Goal: Transaction & Acquisition: Subscribe to service/newsletter

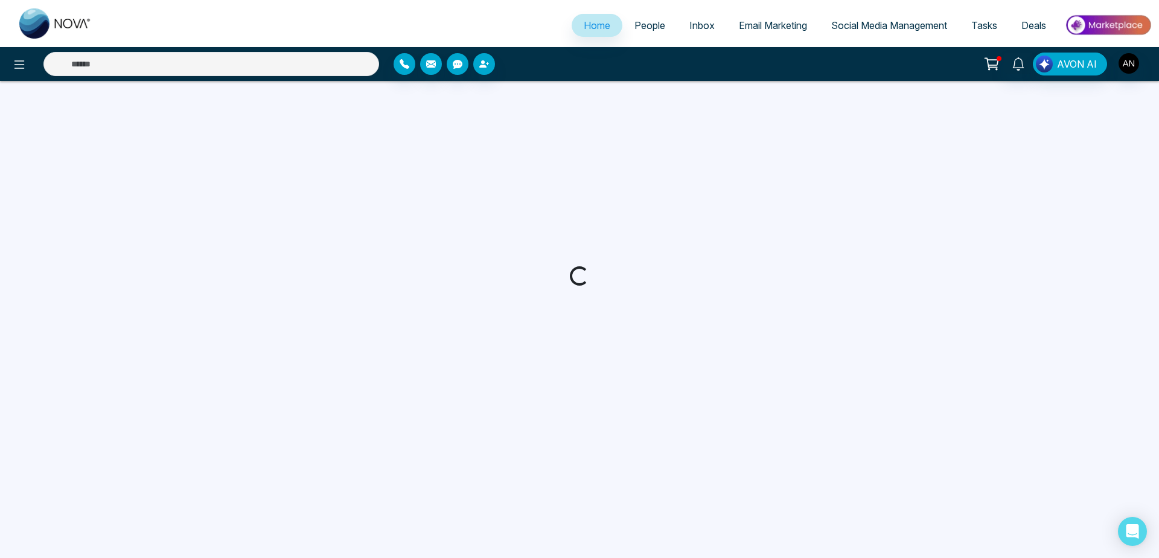
click at [869, 23] on span "Social Media Management" at bounding box center [889, 25] width 116 height 12
click at [588, 27] on span "Home" at bounding box center [597, 25] width 27 height 12
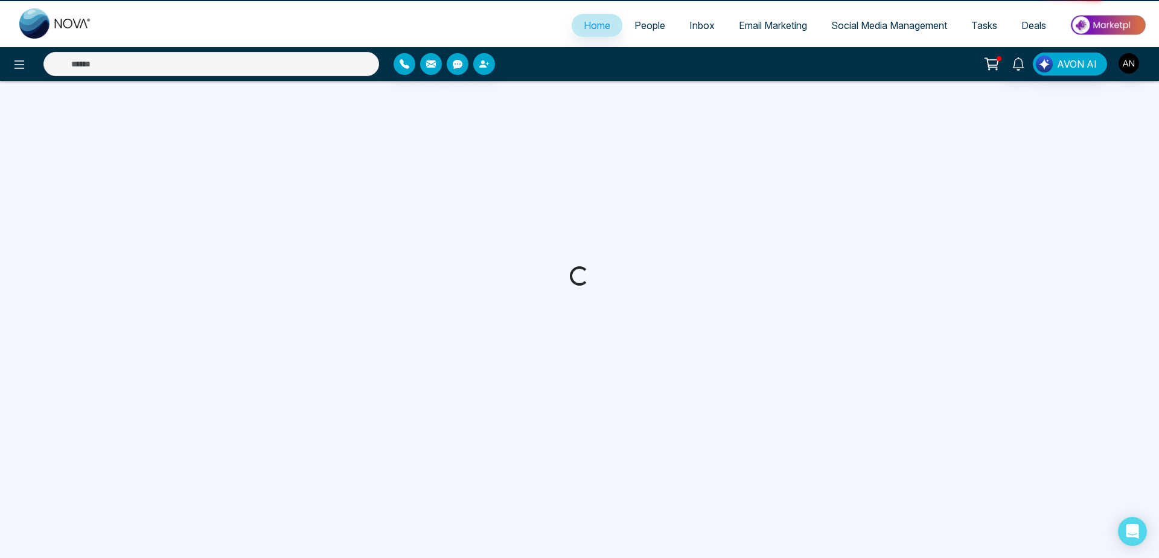
click at [588, 27] on span "Home" at bounding box center [597, 25] width 27 height 12
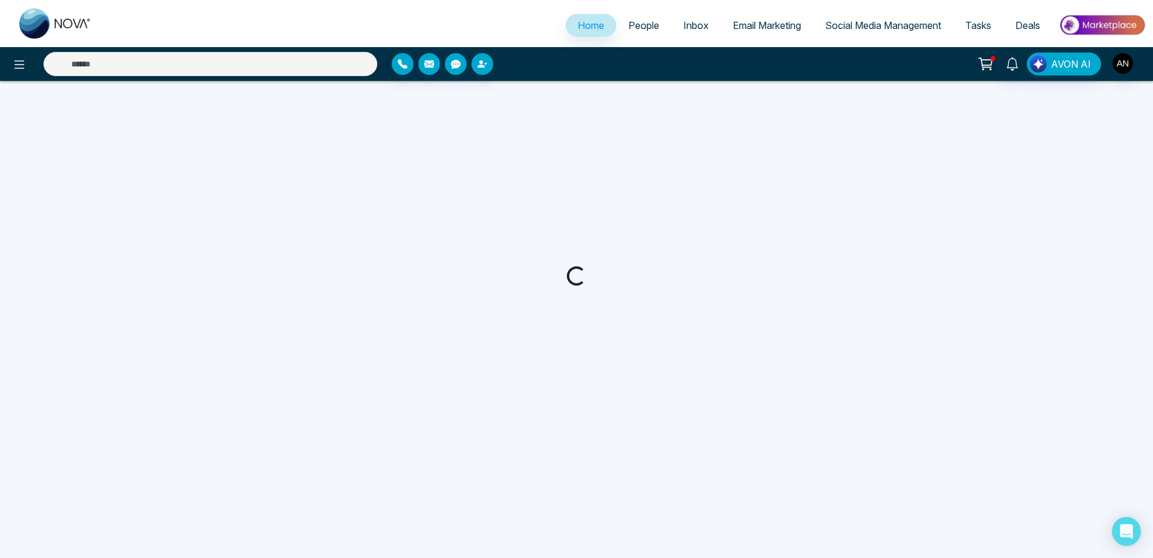
select select "*"
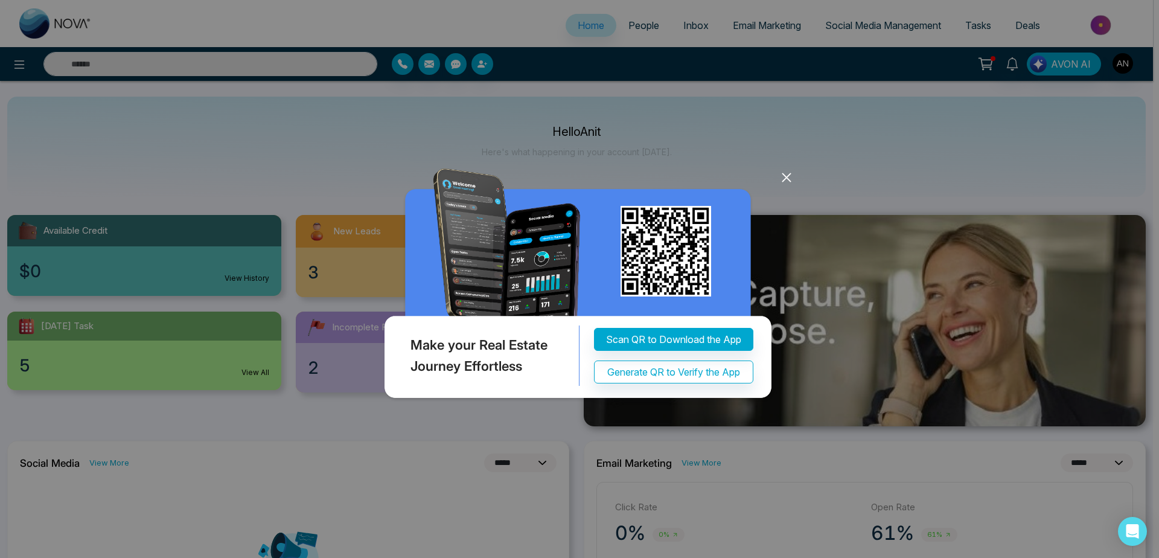
click at [793, 173] on icon at bounding box center [786, 177] width 18 height 18
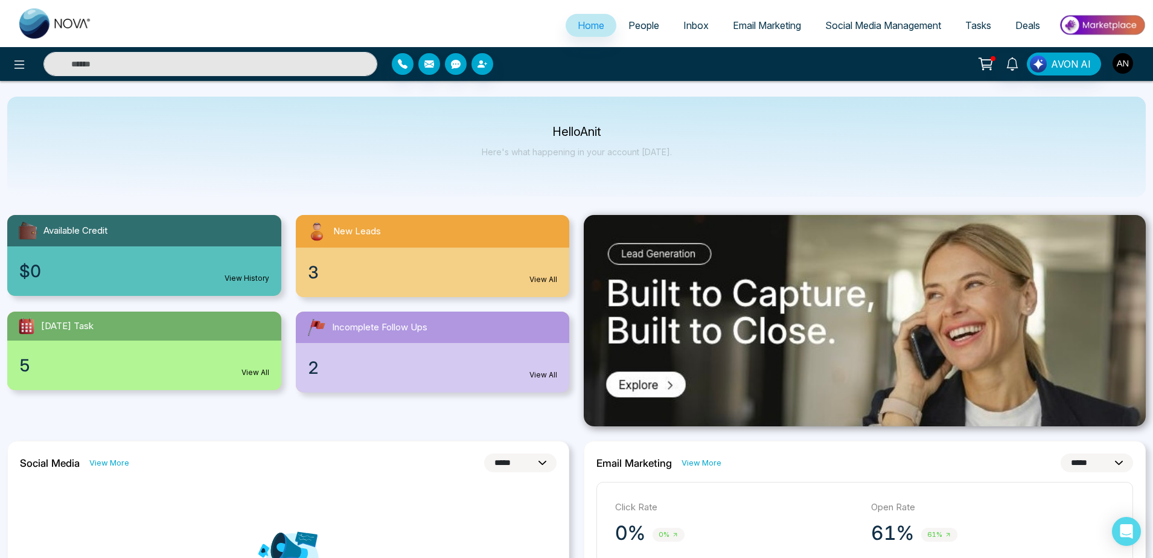
click at [1129, 59] on img "button" at bounding box center [1122, 63] width 21 height 21
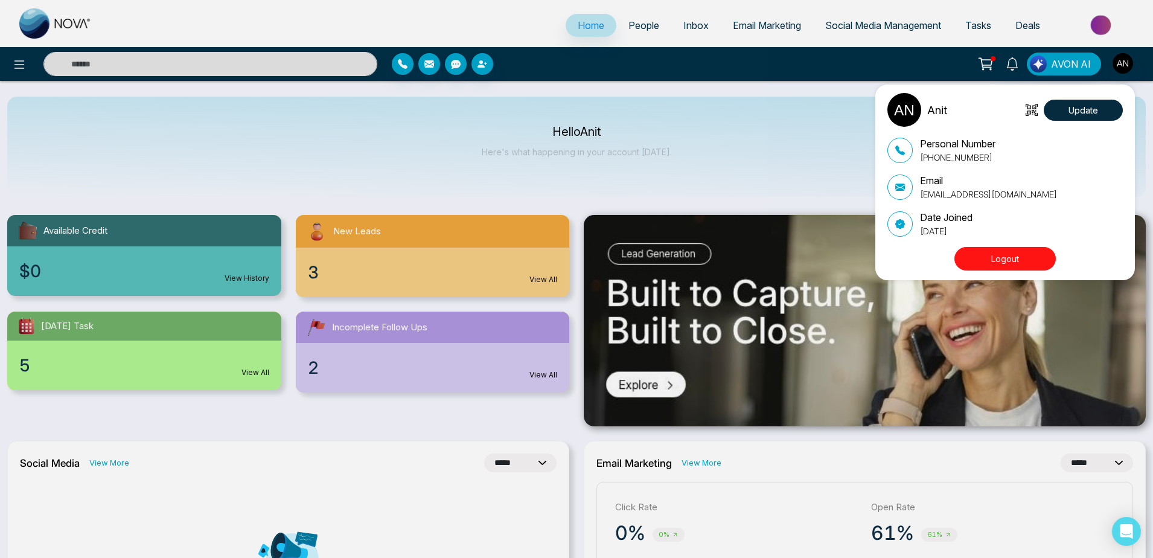
click at [849, 114] on div "Anit Update Personal Number [PHONE_NUMBER] Email [EMAIL_ADDRESS][DOMAIN_NAME] D…" at bounding box center [576, 279] width 1153 height 558
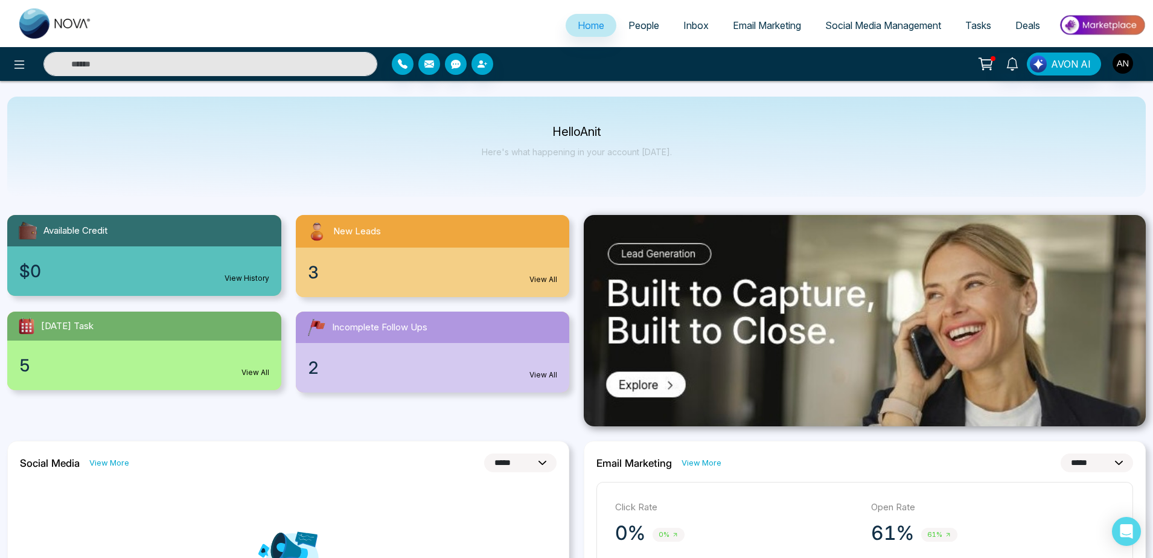
click at [633, 31] on link "People" at bounding box center [643, 25] width 55 height 23
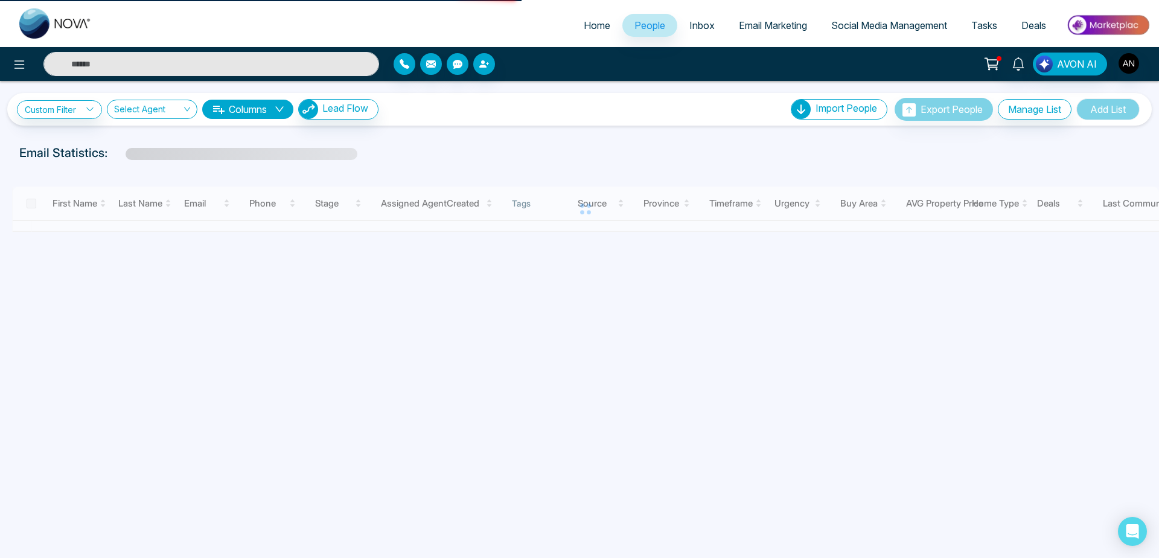
click at [591, 28] on span "Home" at bounding box center [597, 25] width 27 height 12
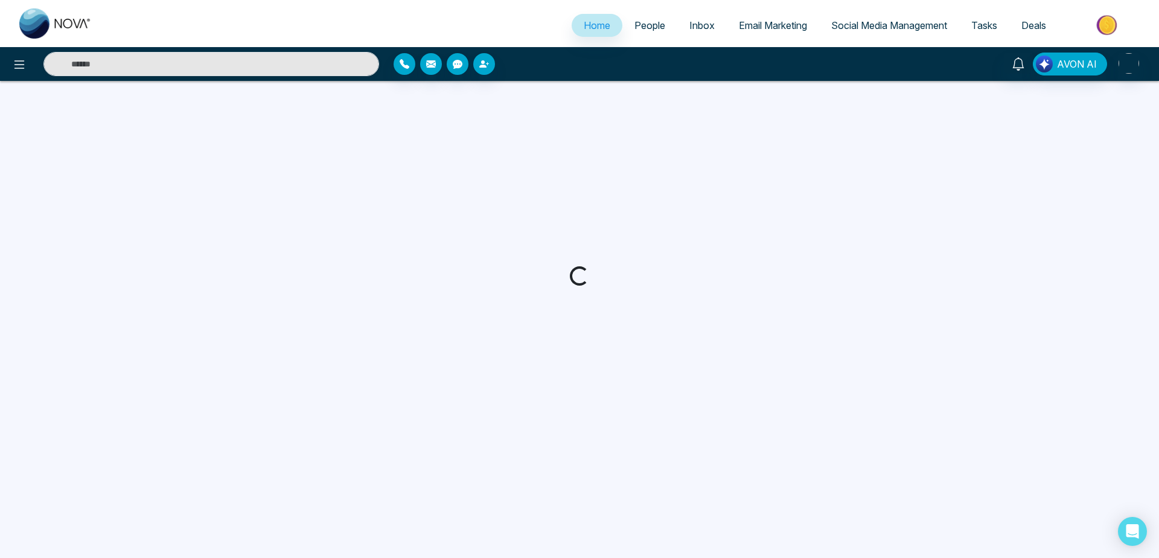
click at [591, 27] on span "Home" at bounding box center [597, 25] width 27 height 12
select select "*"
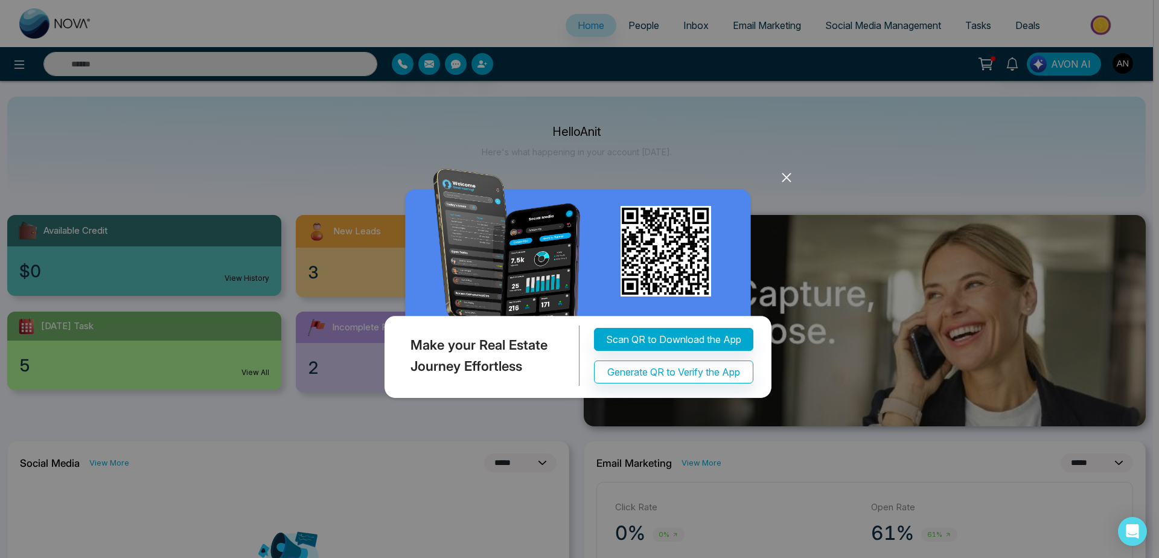
click at [788, 177] on icon at bounding box center [786, 177] width 18 height 18
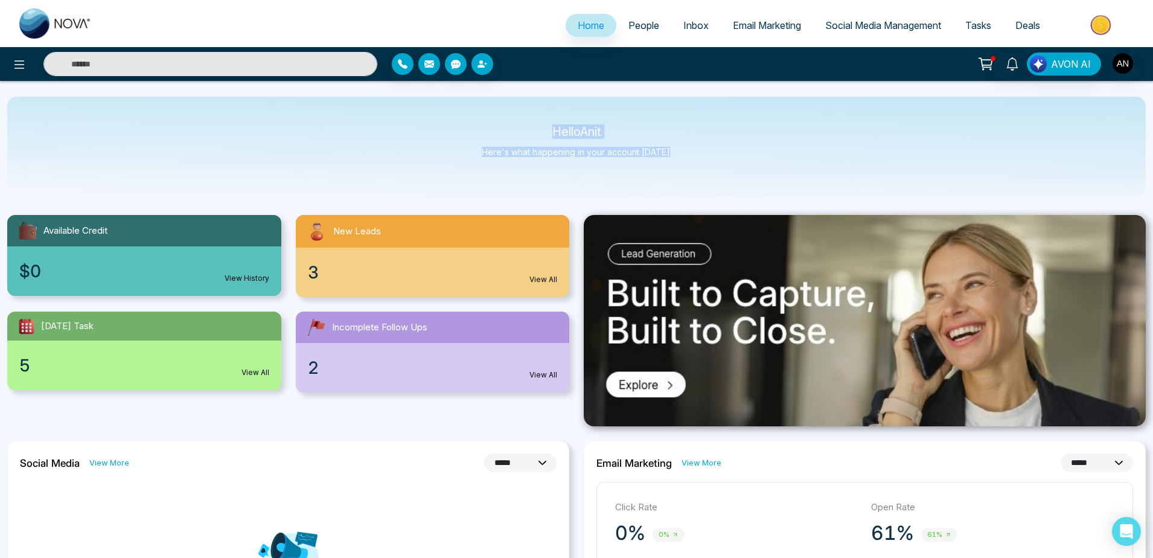
drag, startPoint x: 532, startPoint y: 128, endPoint x: 686, endPoint y: 168, distance: 159.1
click at [686, 168] on div "Hello Anit Here's what happening in your account [DATE]." at bounding box center [576, 147] width 1138 height 100
drag, startPoint x: 686, startPoint y: 168, endPoint x: 499, endPoint y: 135, distance: 189.5
click at [499, 135] on div "Hello Anit Here's what happening in your account [DATE]." at bounding box center [576, 147] width 1138 height 100
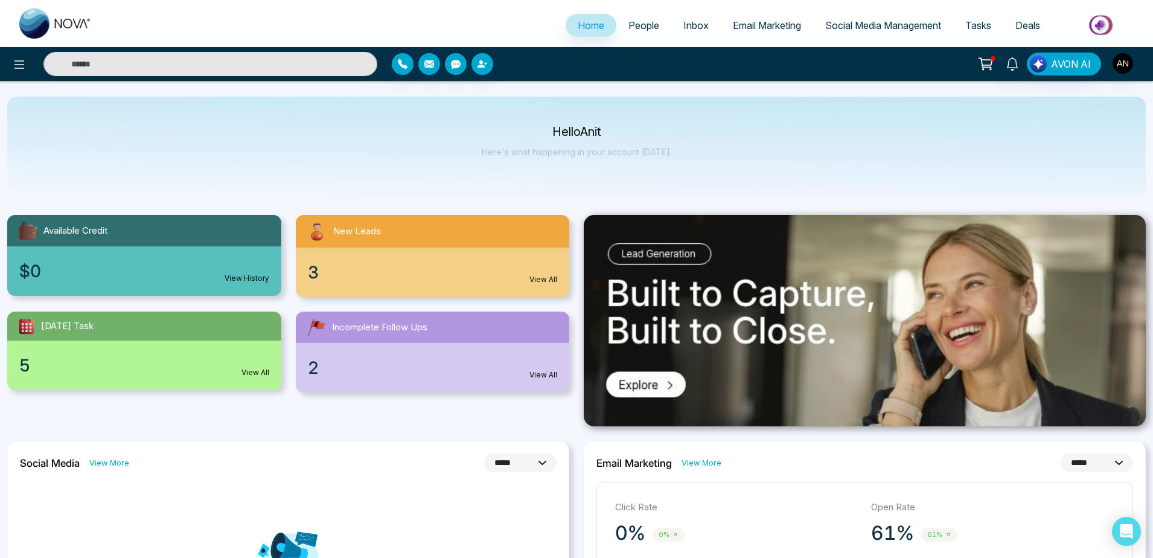
click at [499, 135] on p "Hello Anit" at bounding box center [577, 132] width 190 height 10
drag, startPoint x: 458, startPoint y: 92, endPoint x: 668, endPoint y: 145, distance: 216.5
click at [668, 145] on div "Hello Anit Here's what happening in your account [DATE]." at bounding box center [577, 147] width 190 height 40
click at [650, 27] on span "People" at bounding box center [643, 25] width 31 height 12
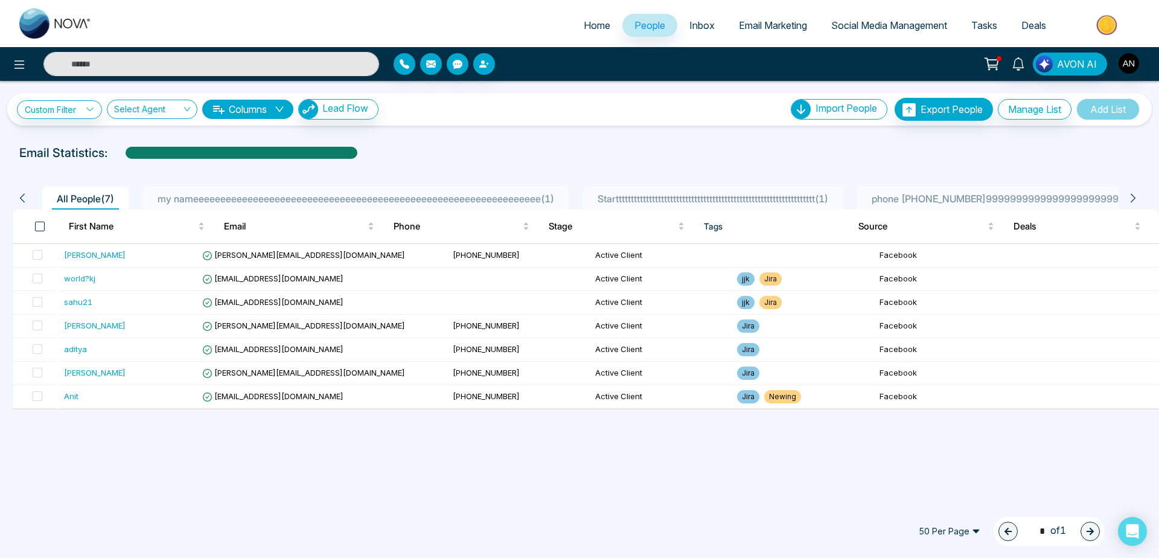
click at [41, 227] on span at bounding box center [40, 227] width 10 height 10
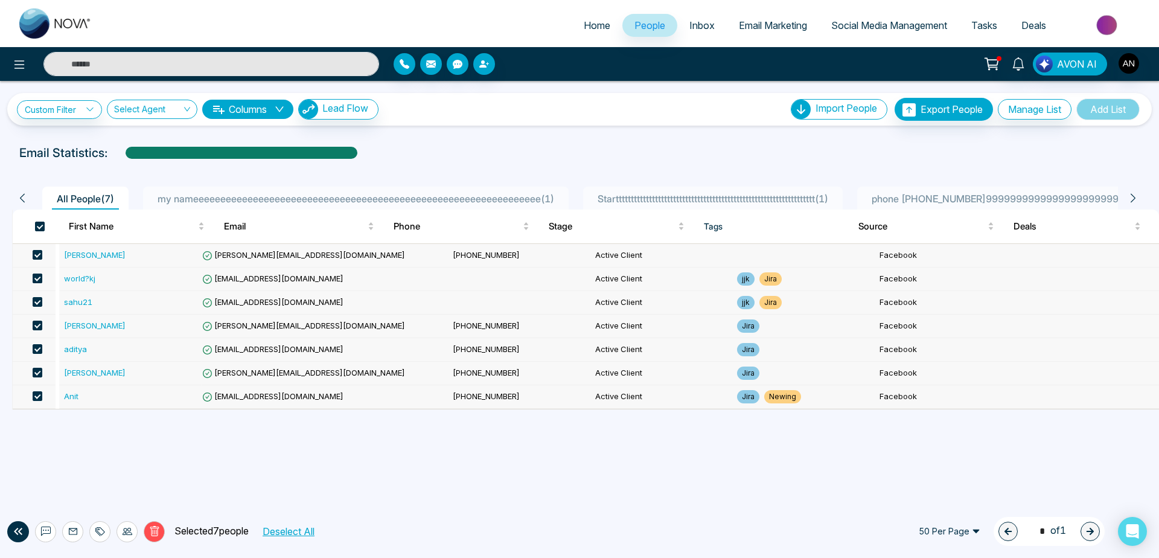
click at [42, 275] on span at bounding box center [38, 278] width 10 height 10
click at [42, 297] on label at bounding box center [33, 302] width 17 height 13
click at [73, 531] on icon at bounding box center [73, 531] width 8 height 7
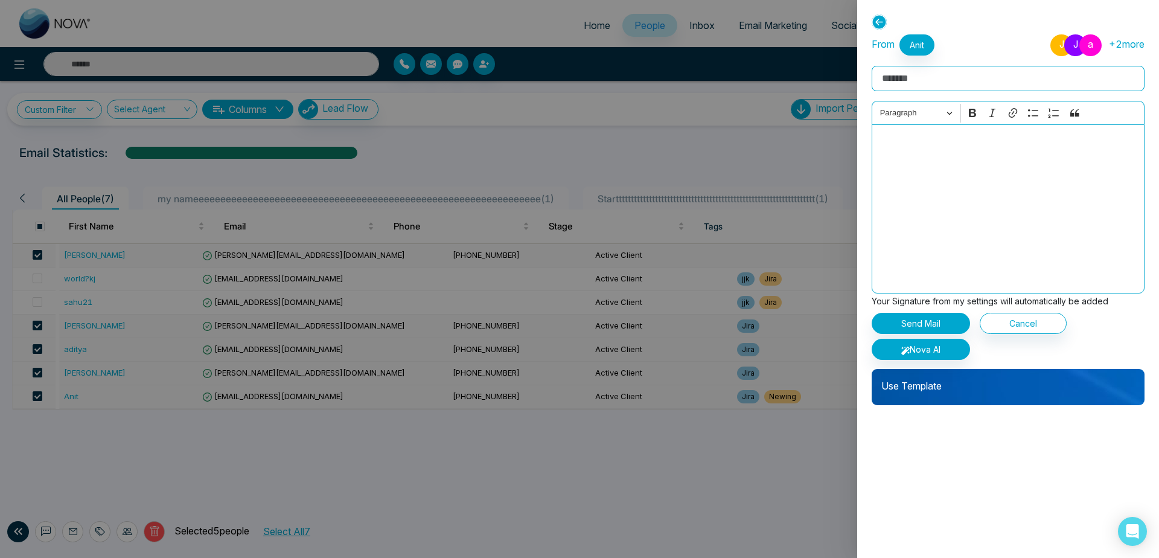
click at [940, 394] on div "Use Template" at bounding box center [1008, 387] width 273 height 36
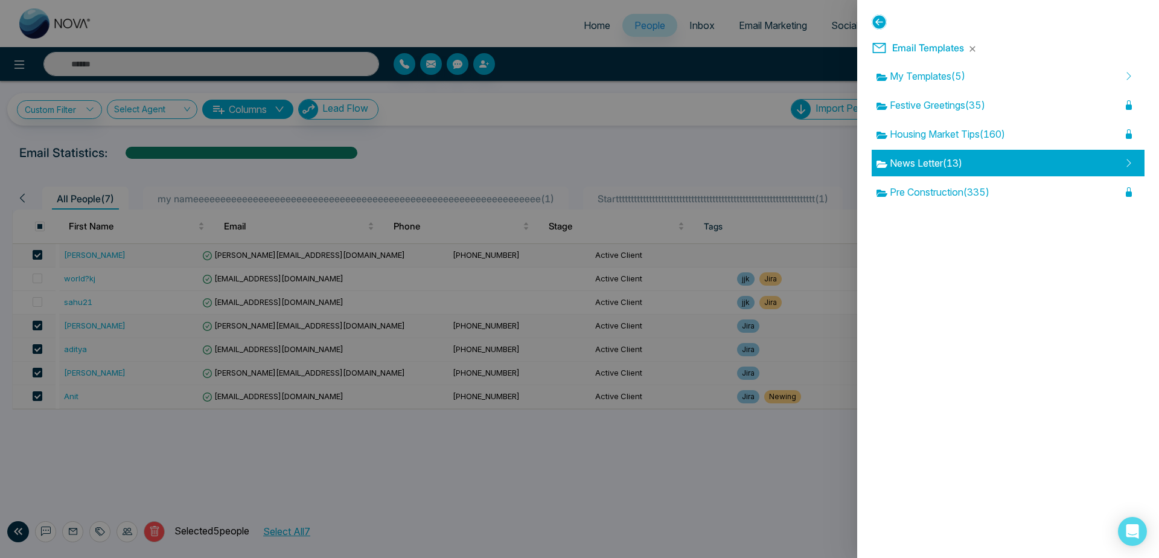
click at [1062, 176] on div "News Letter ( 13 )" at bounding box center [1008, 163] width 273 height 27
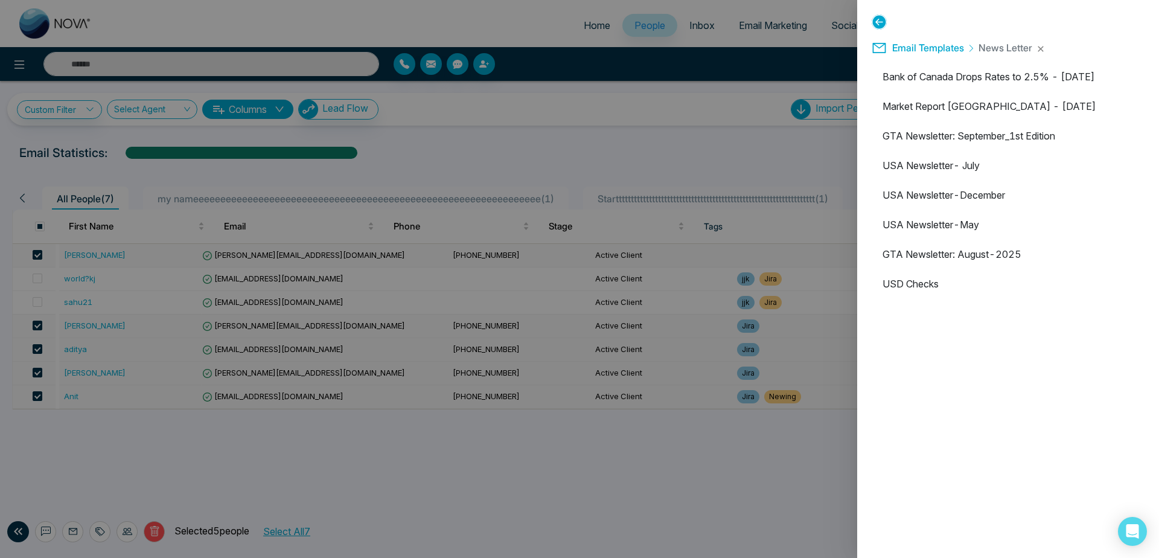
click at [880, 19] on icon at bounding box center [879, 21] width 15 height 15
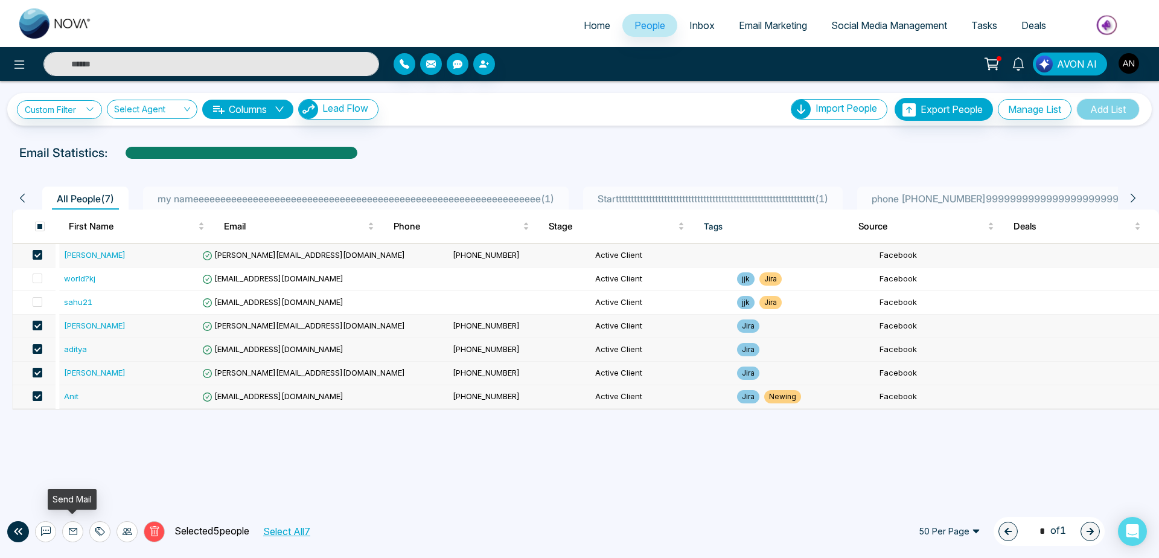
click at [78, 528] on button at bounding box center [72, 531] width 21 height 21
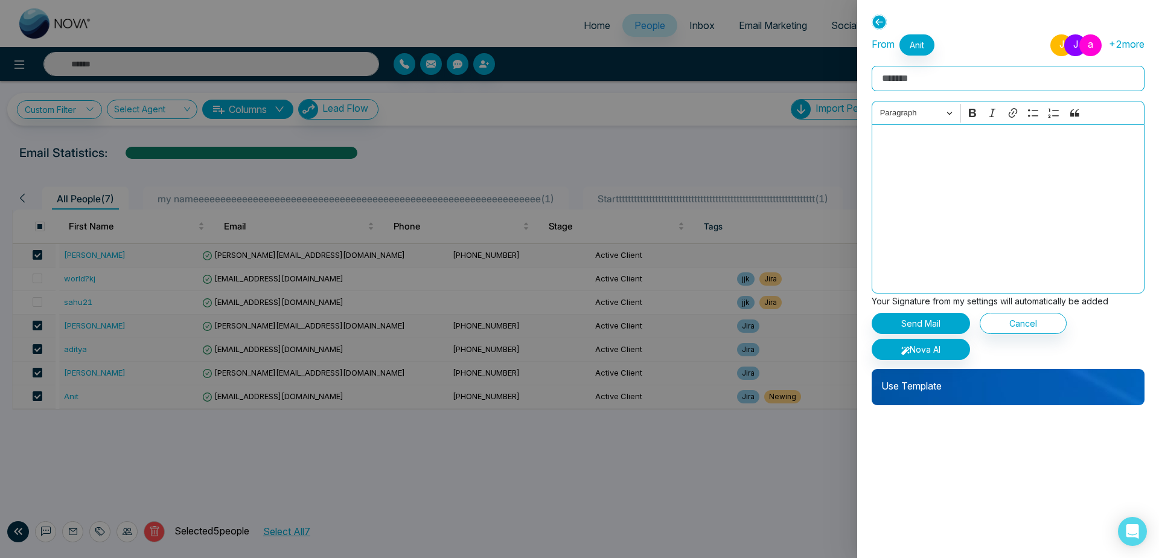
click at [1048, 398] on div "Use Template" at bounding box center [1008, 387] width 273 height 36
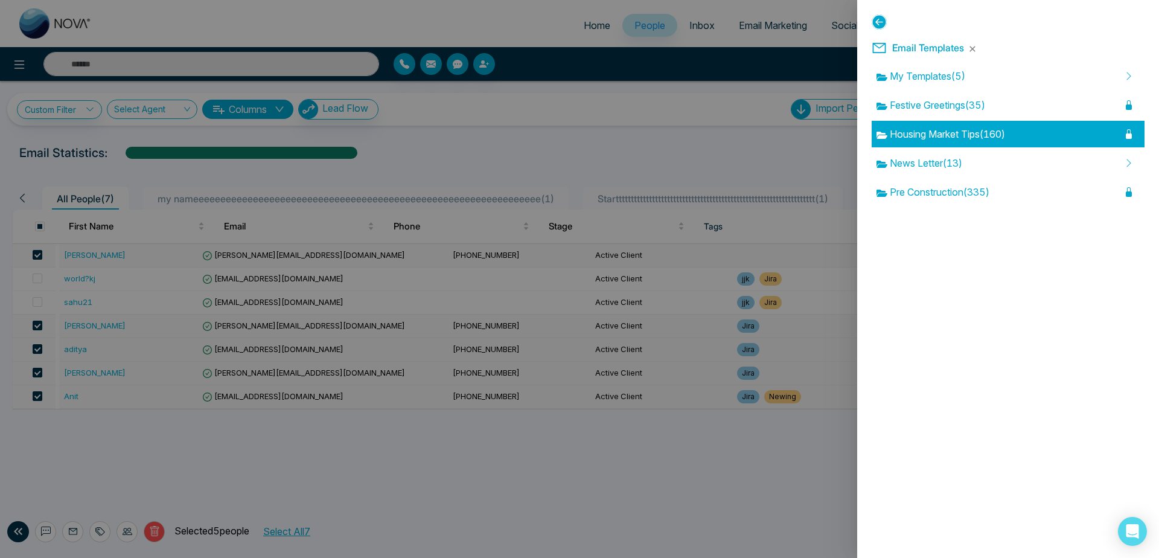
click at [1118, 132] on div "Housing Market Tips ( 160 )" at bounding box center [1008, 134] width 273 height 27
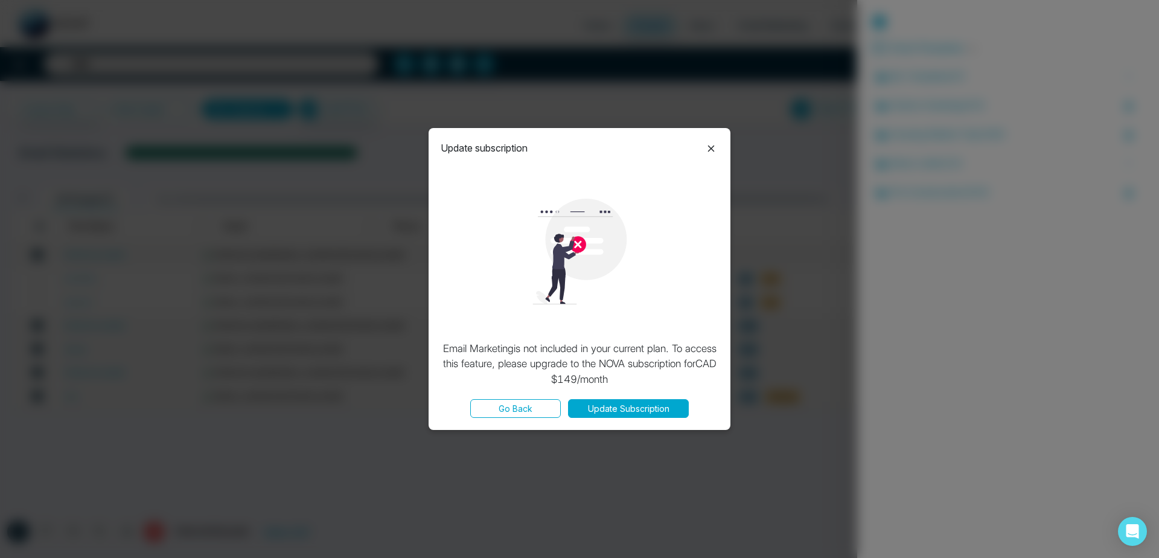
click at [710, 144] on icon at bounding box center [711, 148] width 14 height 14
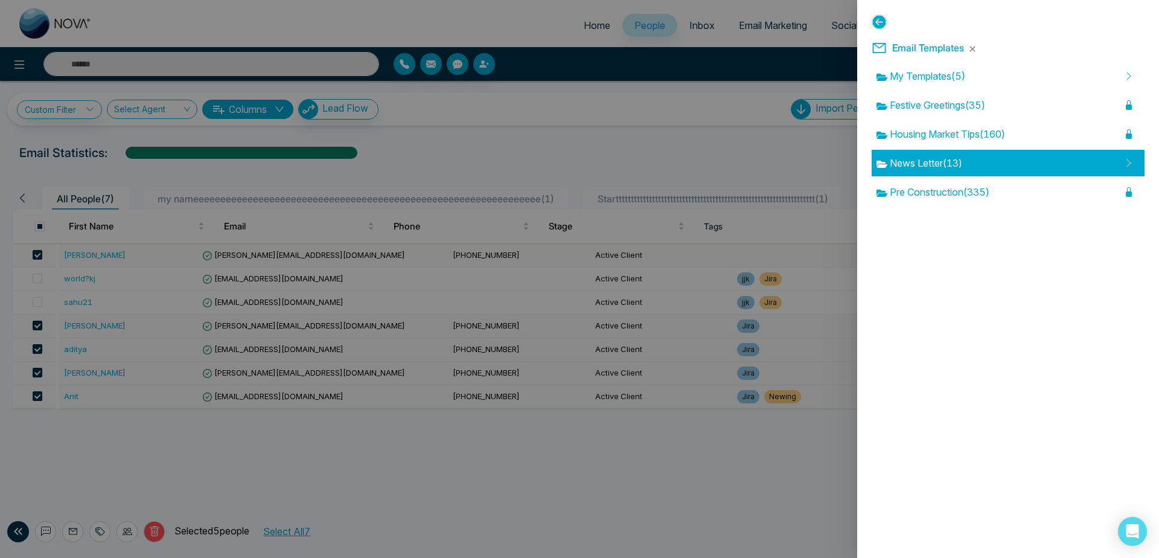
click at [942, 152] on div "News Letter ( 13 )" at bounding box center [1008, 163] width 273 height 27
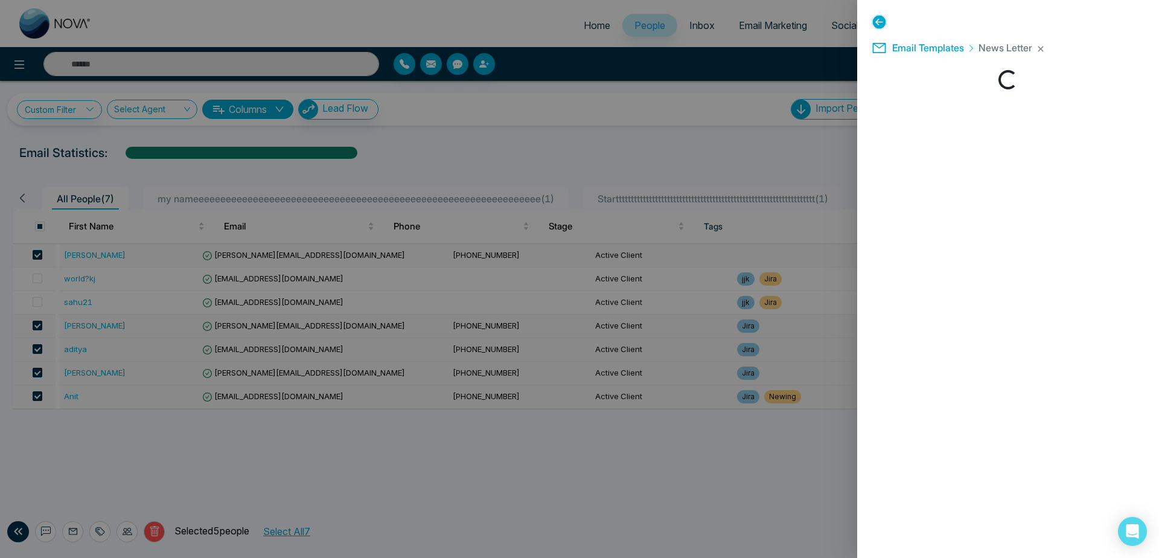
click at [942, 152] on div "**********" at bounding box center [1008, 279] width 302 height 558
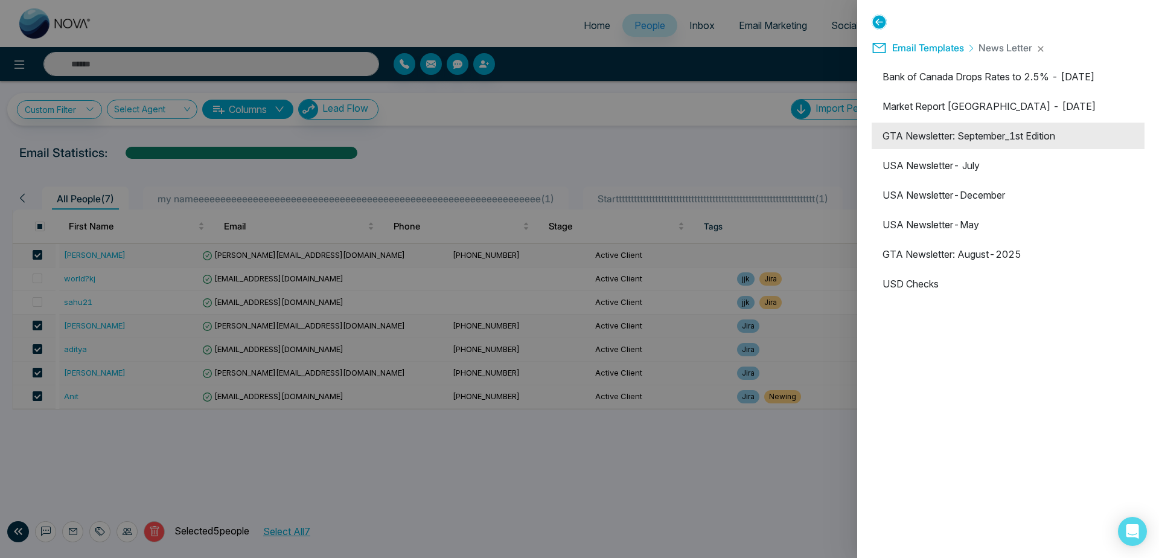
click at [930, 147] on li "GTA Newsletter: September_1st Edition" at bounding box center [1008, 136] width 273 height 27
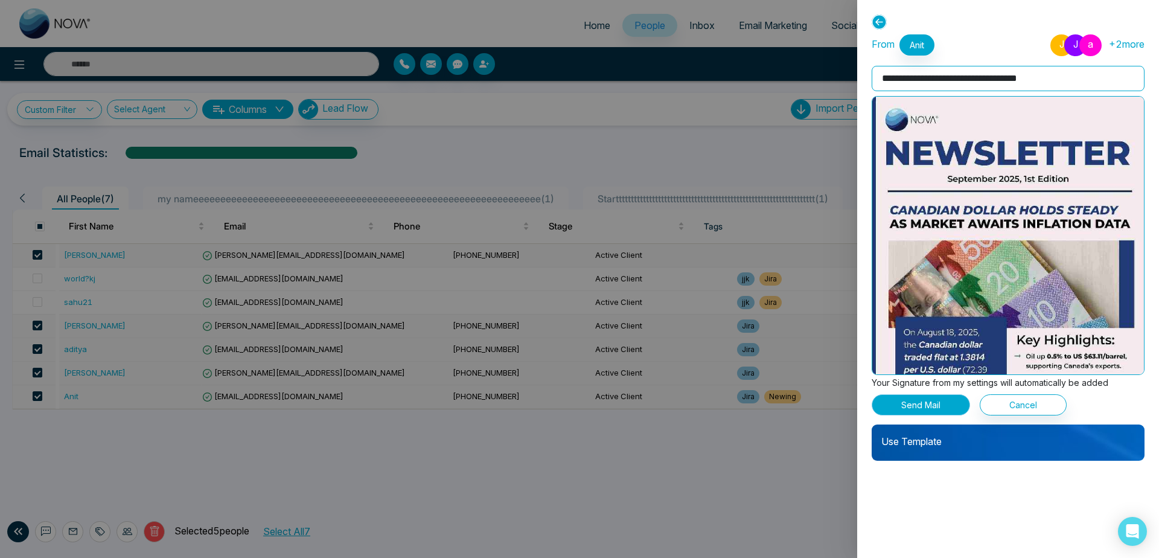
click at [915, 397] on button "Send Mail" at bounding box center [921, 404] width 98 height 21
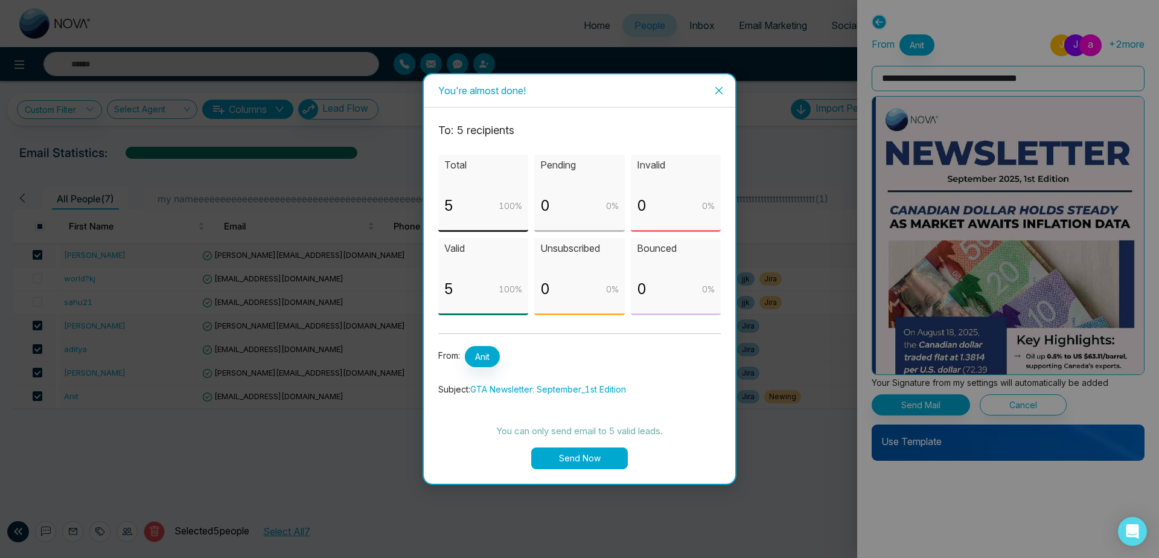
click at [580, 460] on button "Send Now" at bounding box center [579, 458] width 97 height 22
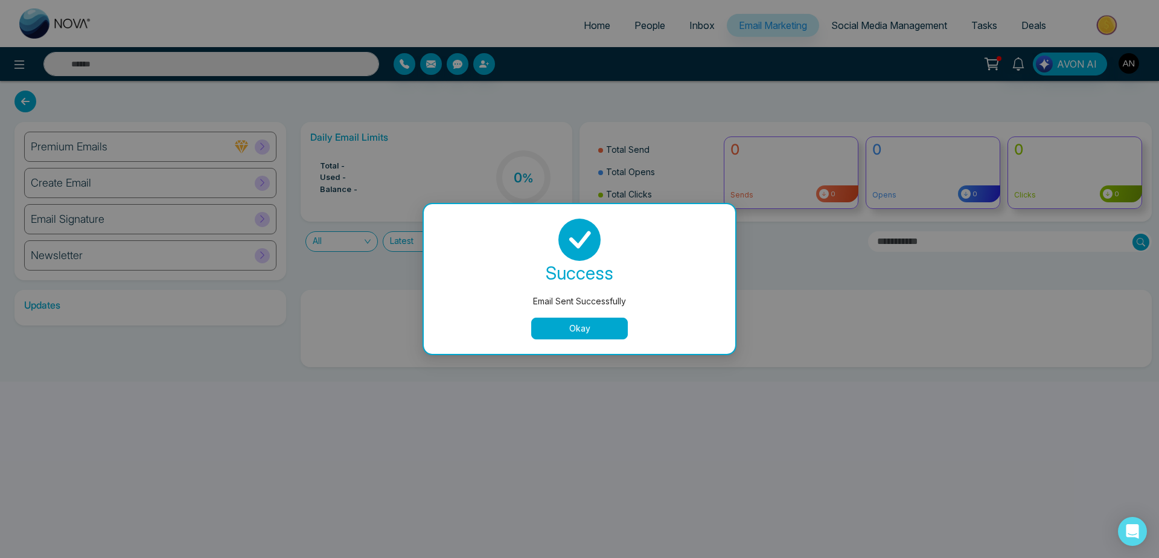
click at [582, 324] on button "Okay" at bounding box center [579, 329] width 97 height 22
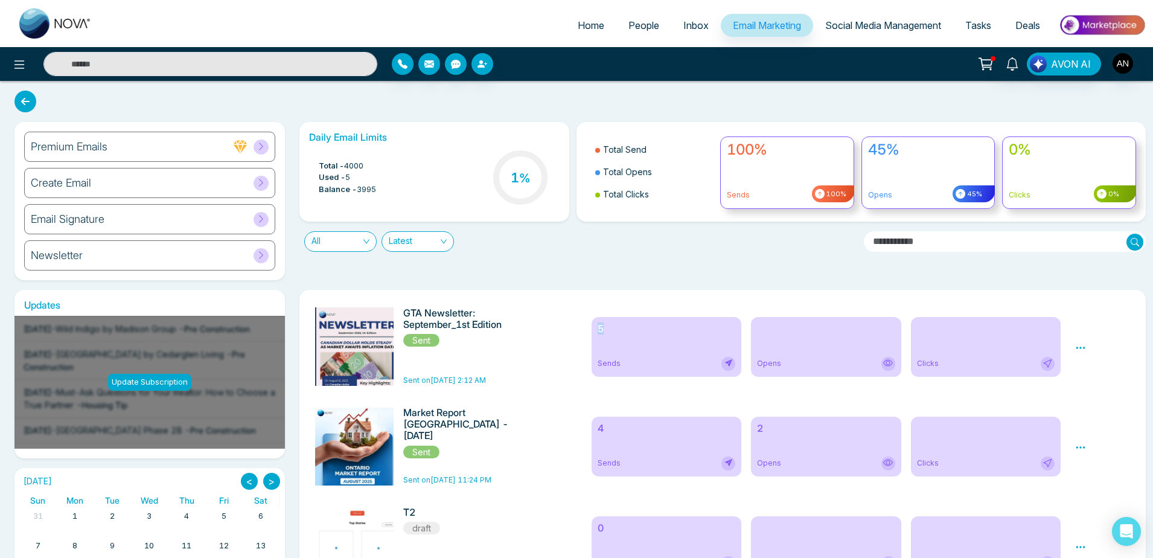
drag, startPoint x: 601, startPoint y: 325, endPoint x: 656, endPoint y: 327, distance: 54.4
click at [656, 327] on h6 "5" at bounding box center [667, 328] width 138 height 11
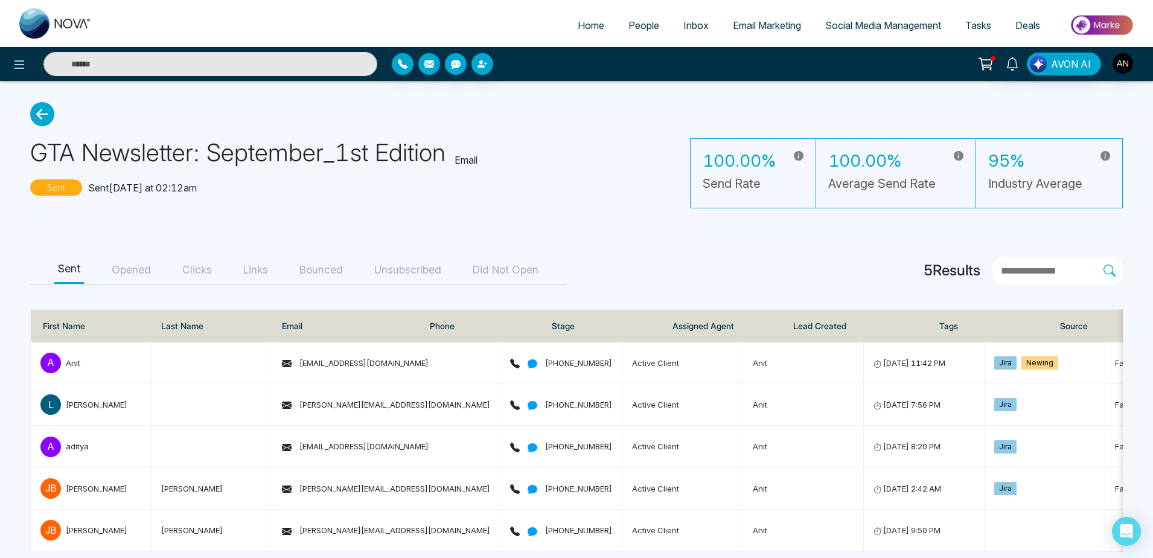
click at [776, 21] on span "Email Marketing" at bounding box center [767, 25] width 68 height 12
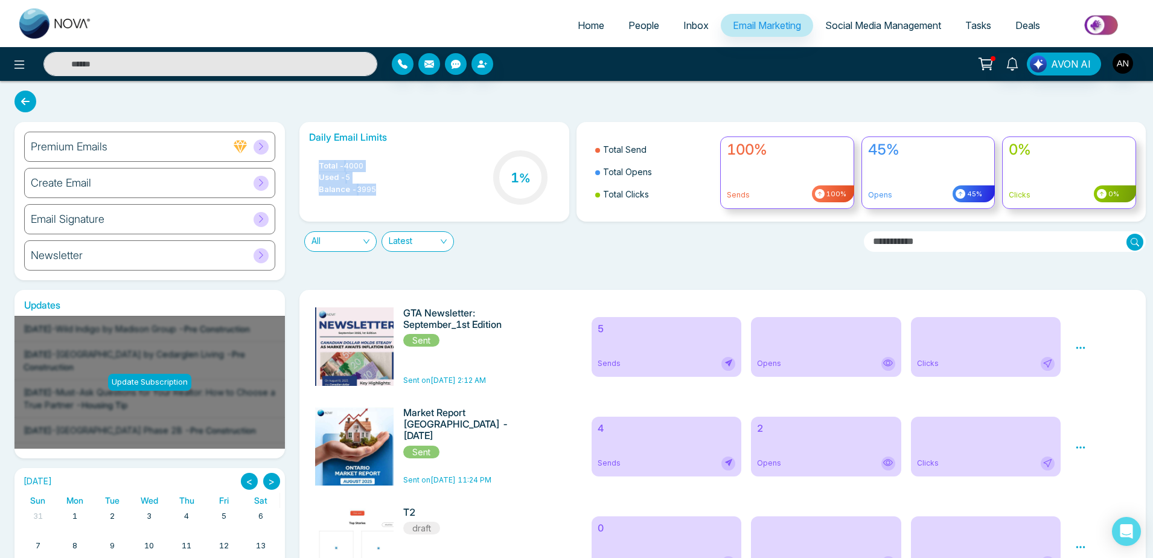
drag, startPoint x: 308, startPoint y: 164, endPoint x: 392, endPoint y: 187, distance: 87.6
click at [392, 187] on div "Daily Email Limits Total - 4000 Used - 5 Balance - 3995 1 %" at bounding box center [434, 172] width 270 height 100
click at [392, 187] on div "Total - 4000 Used - 5 Balance - 3995 1 %" at bounding box center [434, 179] width 251 height 62
drag, startPoint x: 392, startPoint y: 187, endPoint x: 311, endPoint y: 164, distance: 84.8
click at [311, 164] on div "Total - 4000 Used - 5 Balance - 3995 1 %" at bounding box center [434, 179] width 251 height 62
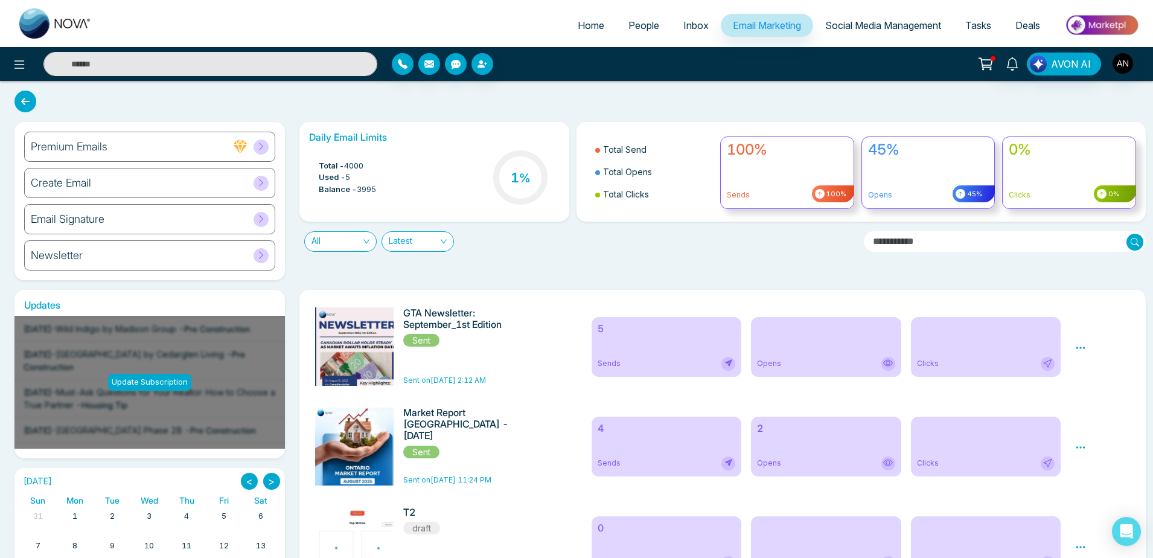
click at [311, 164] on ul "Total - 4000 Used - 5 Balance - 3995" at bounding box center [342, 178] width 67 height 36
drag, startPoint x: 311, startPoint y: 164, endPoint x: 388, endPoint y: 196, distance: 83.1
click at [388, 196] on div "Total - 4000 Used - 5 Balance - 3995 1 %" at bounding box center [434, 179] width 251 height 62
drag, startPoint x: 388, startPoint y: 196, endPoint x: 321, endPoint y: 162, distance: 75.0
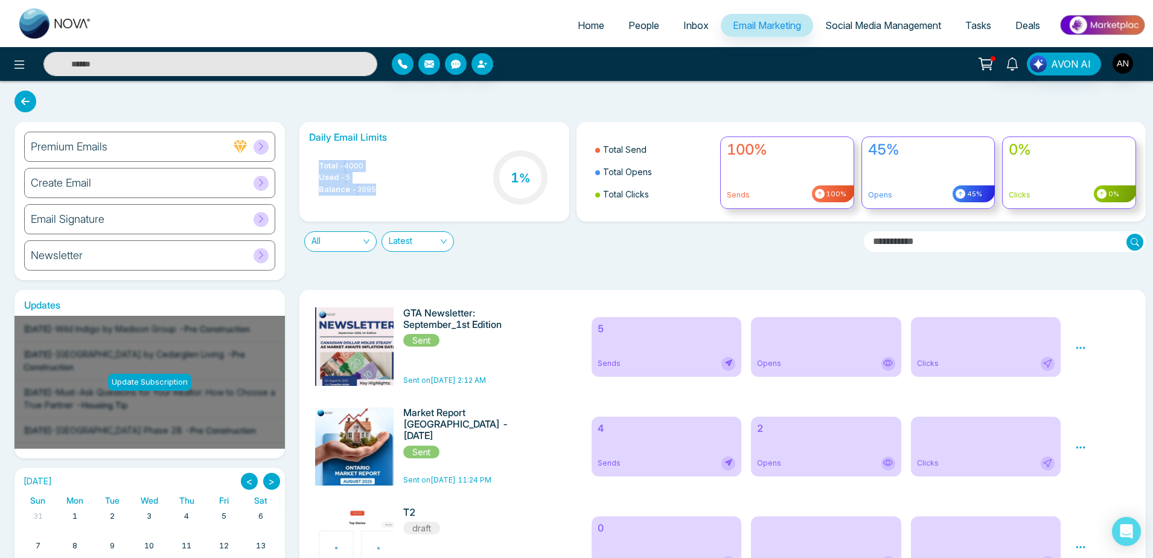
click at [321, 162] on div "Total - 4000 Used - 5 Balance - 3995 1 %" at bounding box center [434, 179] width 251 height 62
click at [321, 162] on span "Total -" at bounding box center [331, 166] width 25 height 12
drag, startPoint x: 365, startPoint y: 174, endPoint x: 313, endPoint y: 172, distance: 51.3
click at [313, 172] on ul "Total - 4000 Used - 5 Balance - 3995" at bounding box center [342, 178] width 67 height 36
click at [388, 172] on div "Total - 4000 Used - 5 Balance - 3995 1 %" at bounding box center [434, 179] width 251 height 62
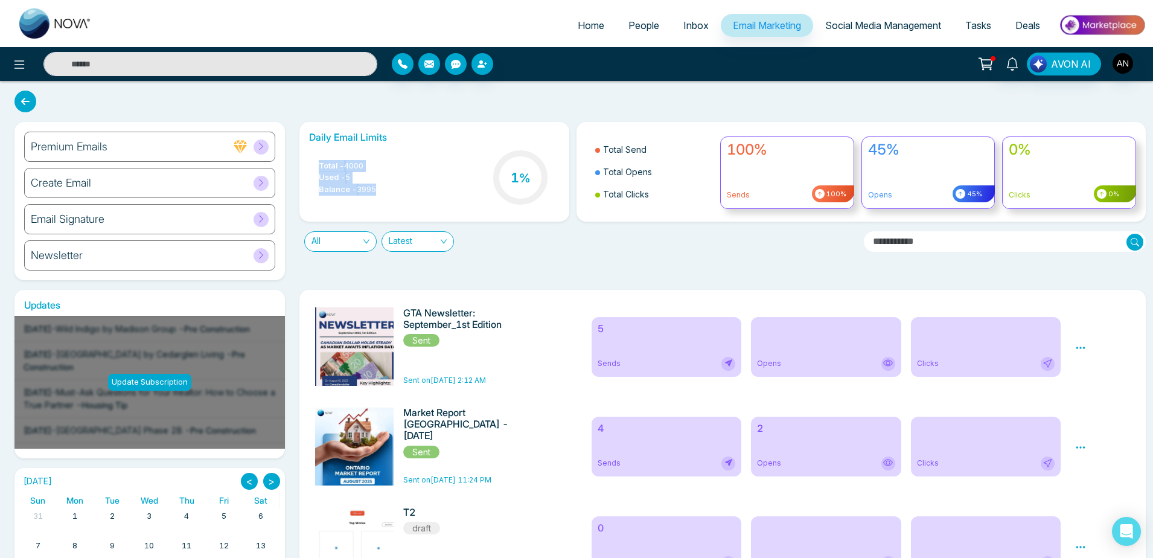
drag, startPoint x: 388, startPoint y: 191, endPoint x: 312, endPoint y: 161, distance: 81.3
click at [312, 161] on div "Total - 4000 Used - 5 Balance - 3995 1 %" at bounding box center [434, 179] width 251 height 62
click at [312, 161] on ul "Total - 4000 Used - 5 Balance - 3995" at bounding box center [342, 178] width 67 height 36
drag, startPoint x: 312, startPoint y: 161, endPoint x: 394, endPoint y: 188, distance: 86.1
click at [394, 188] on div "Total - 4000 Used - 5 Balance - 3995 1 %" at bounding box center [434, 179] width 251 height 62
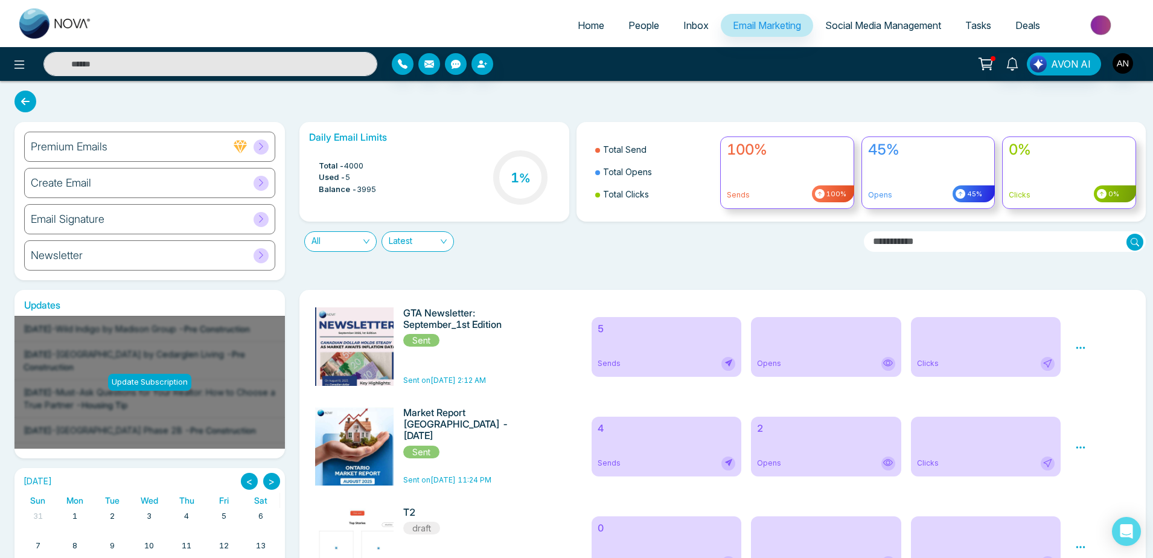
click at [394, 188] on div "Total - 4000 Used - 5 Balance - 3995 1 %" at bounding box center [434, 179] width 251 height 62
click at [634, 18] on link "People" at bounding box center [643, 25] width 55 height 23
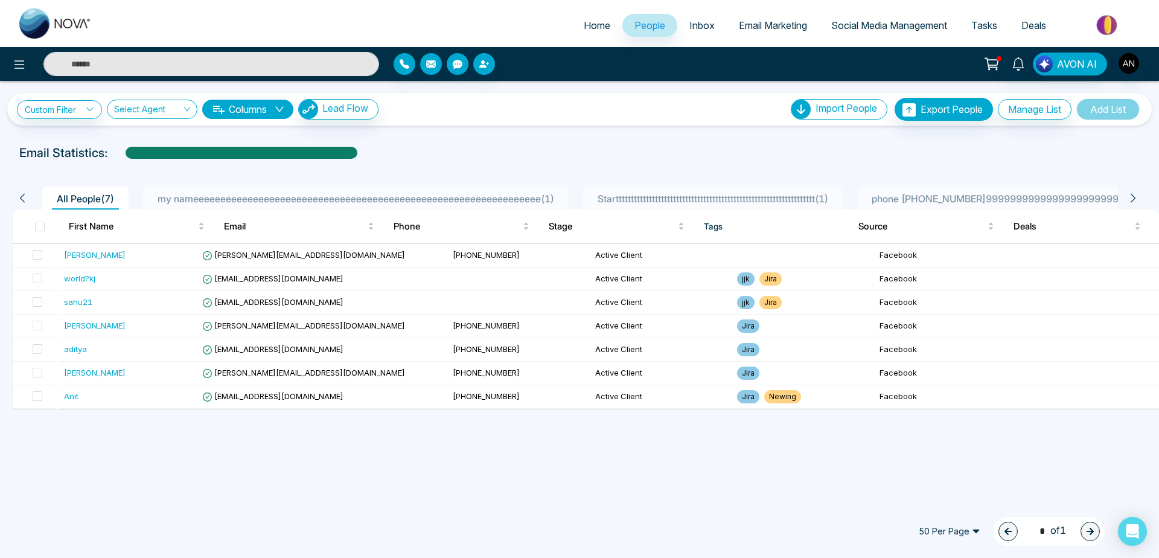
click at [761, 39] on li "Email Marketing" at bounding box center [773, 26] width 92 height 25
click at [767, 22] on span "Email Marketing" at bounding box center [773, 25] width 68 height 12
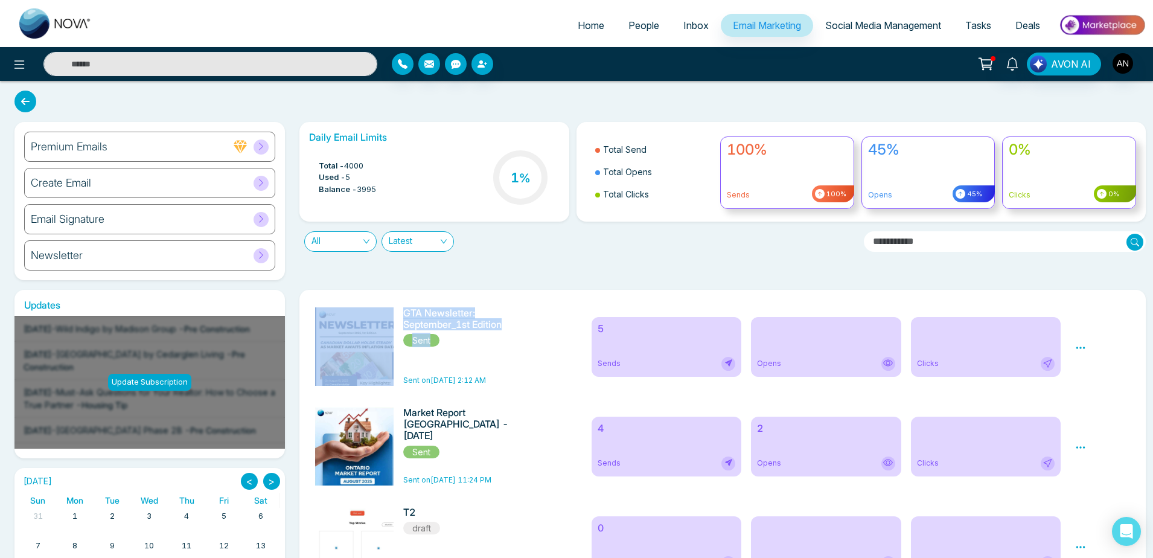
drag, startPoint x: 314, startPoint y: 294, endPoint x: 521, endPoint y: 361, distance: 217.6
click at [463, 355] on div "GTA Newsletter: September_1st Edition Sent Sent on [DATE] 2:12 AM" at bounding box center [468, 346] width 131 height 78
drag, startPoint x: 522, startPoint y: 333, endPoint x: 397, endPoint y: 316, distance: 125.4
click at [397, 316] on div "GTA Newsletter: September_1st Edition Sent Sent on [DATE] 2:12 AM" at bounding box center [446, 346] width 276 height 78
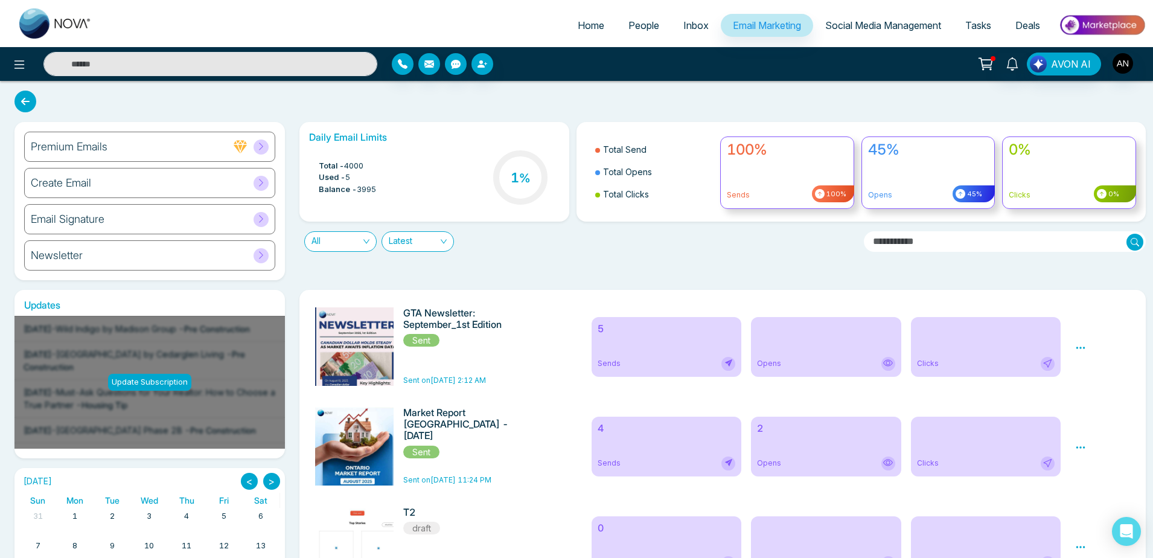
click at [583, 265] on div "Daily Email Limits Total - 4000 Used - 5 Balance - 3995 1 % Total Send Total Op…" at bounding box center [719, 201] width 854 height 158
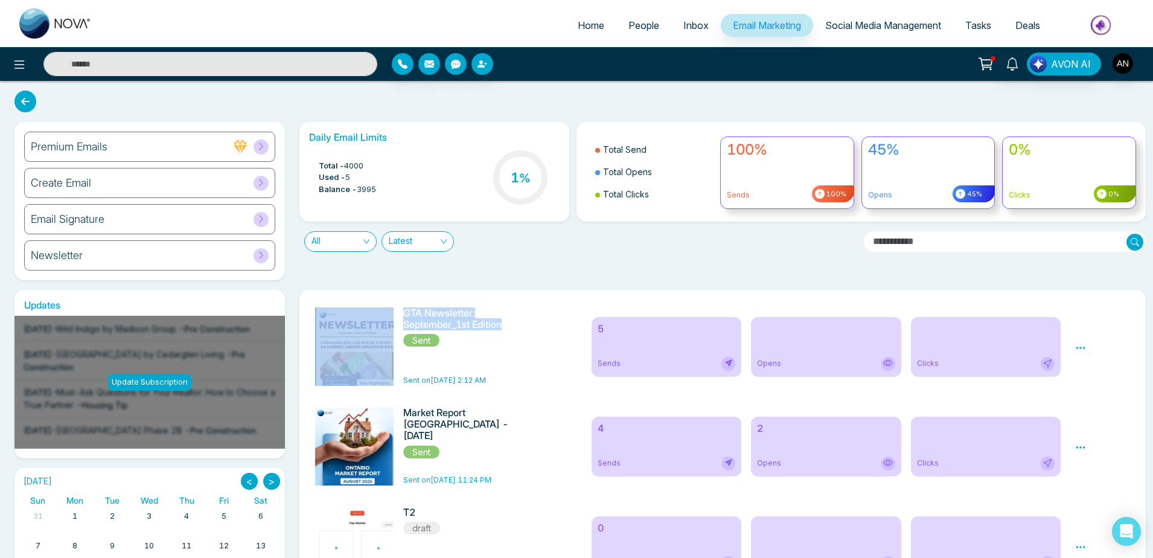
drag, startPoint x: 529, startPoint y: 328, endPoint x: 399, endPoint y: 315, distance: 130.5
click at [403, 315] on h6 "GTA Newsletter: September_1st Edition" at bounding box center [468, 318] width 131 height 23
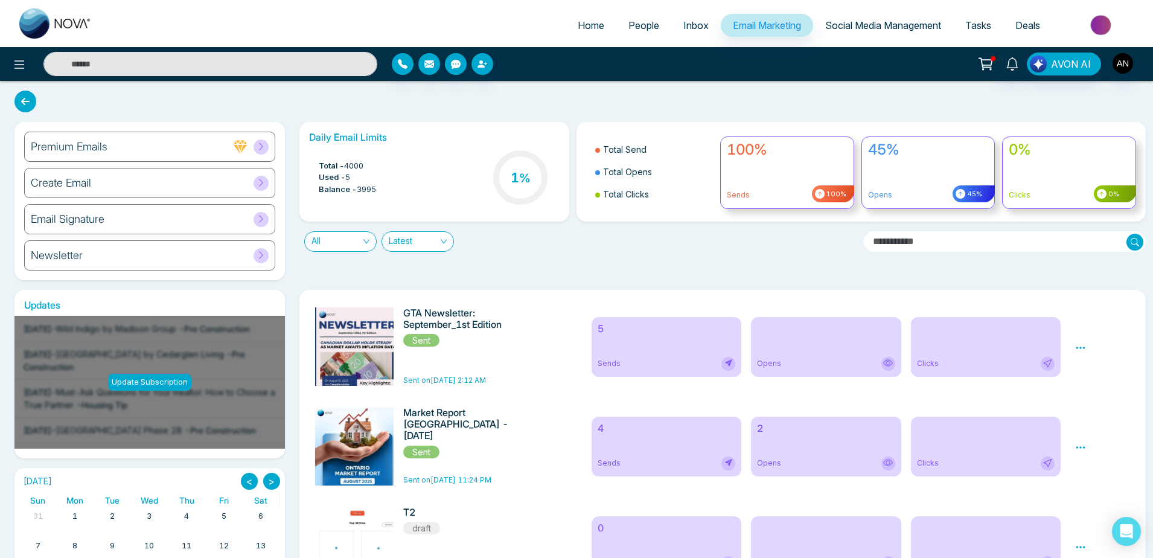
click at [573, 246] on div "All Latest" at bounding box center [576, 237] width 569 height 30
